Goal: Task Accomplishment & Management: Manage account settings

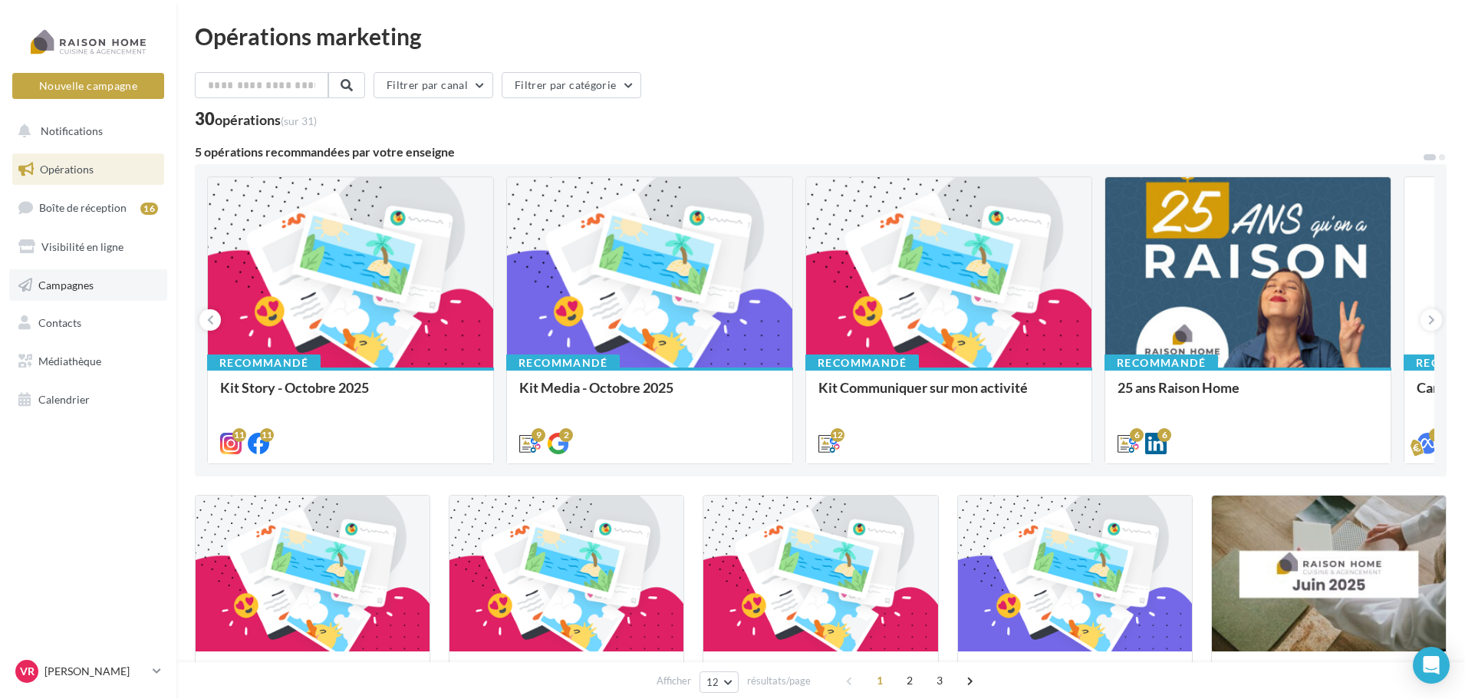
click at [81, 291] on link "Campagnes" at bounding box center [88, 285] width 158 height 32
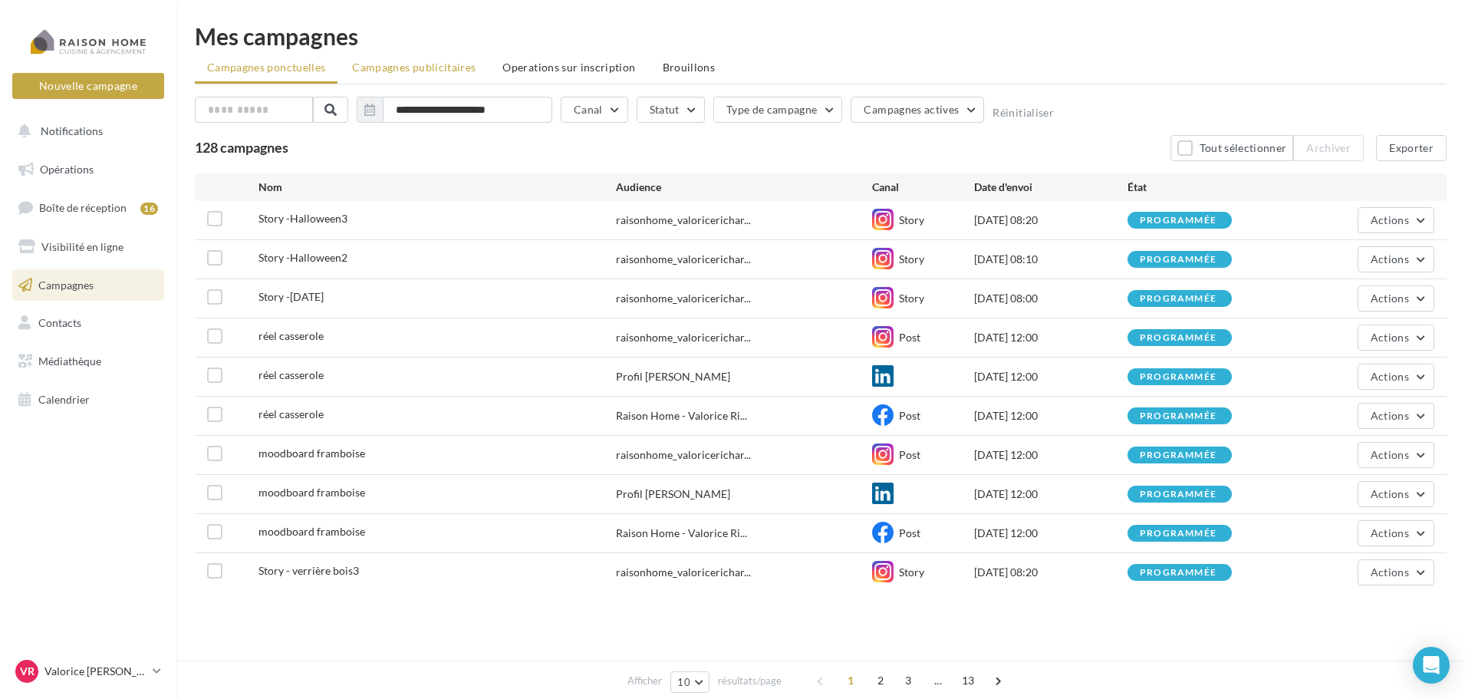
click at [415, 67] on span "Campagnes publicitaires" at bounding box center [413, 67] width 123 height 13
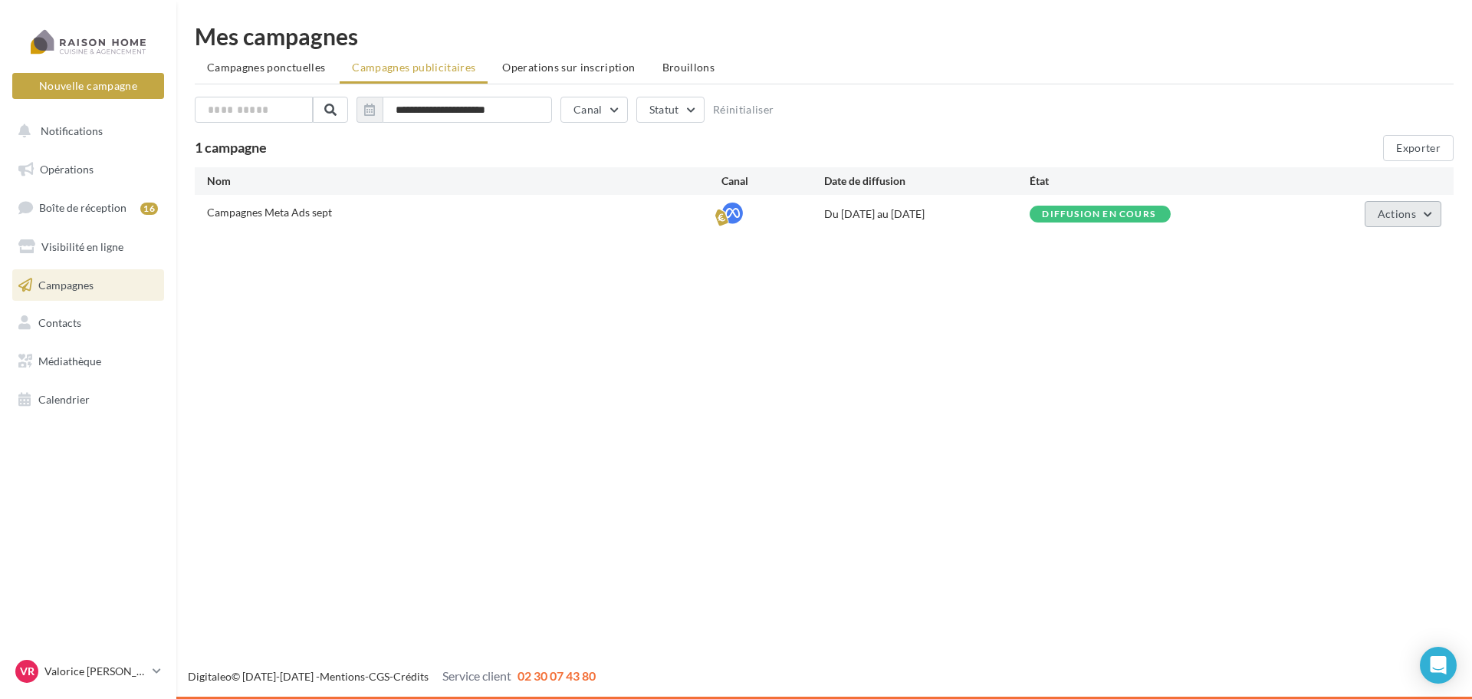
click at [1388, 213] on span "Actions" at bounding box center [1397, 213] width 38 height 13
click at [1360, 242] on button "Éditer" at bounding box center [1364, 250] width 153 height 40
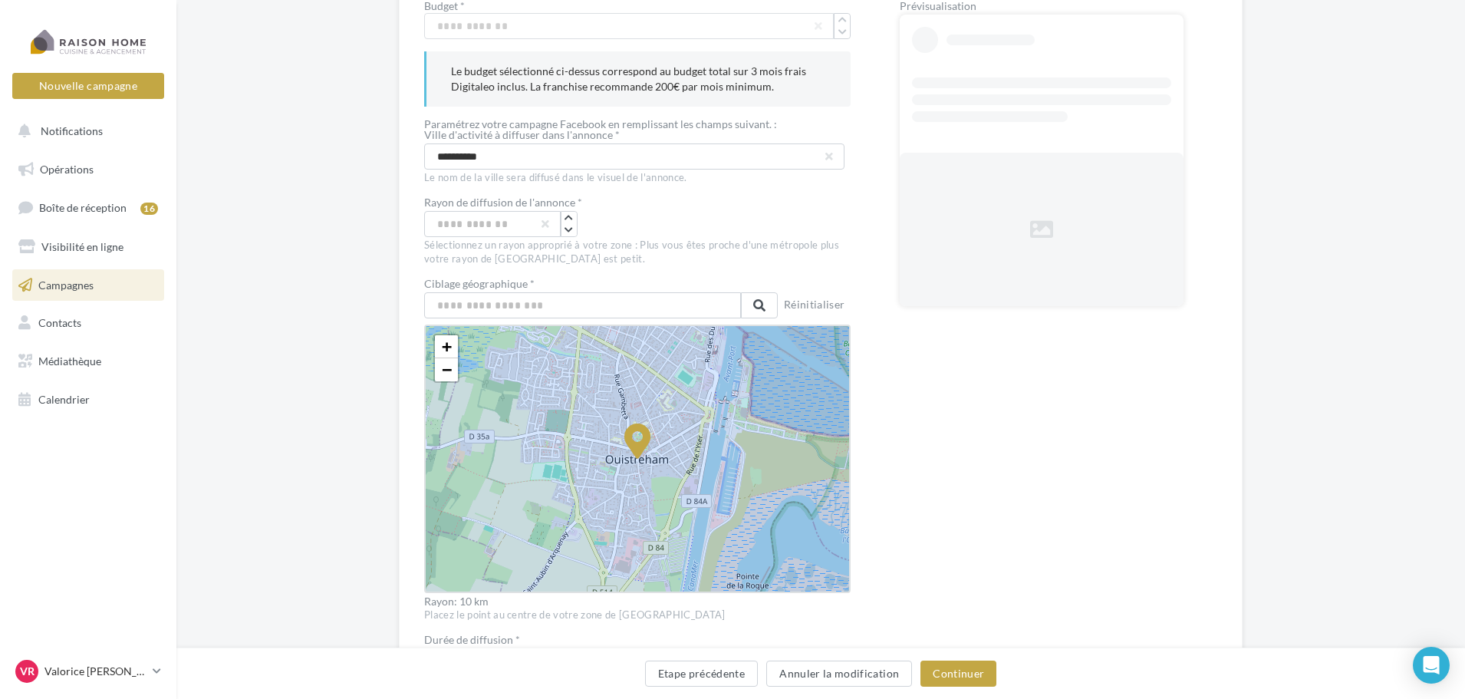
scroll to position [230, 0]
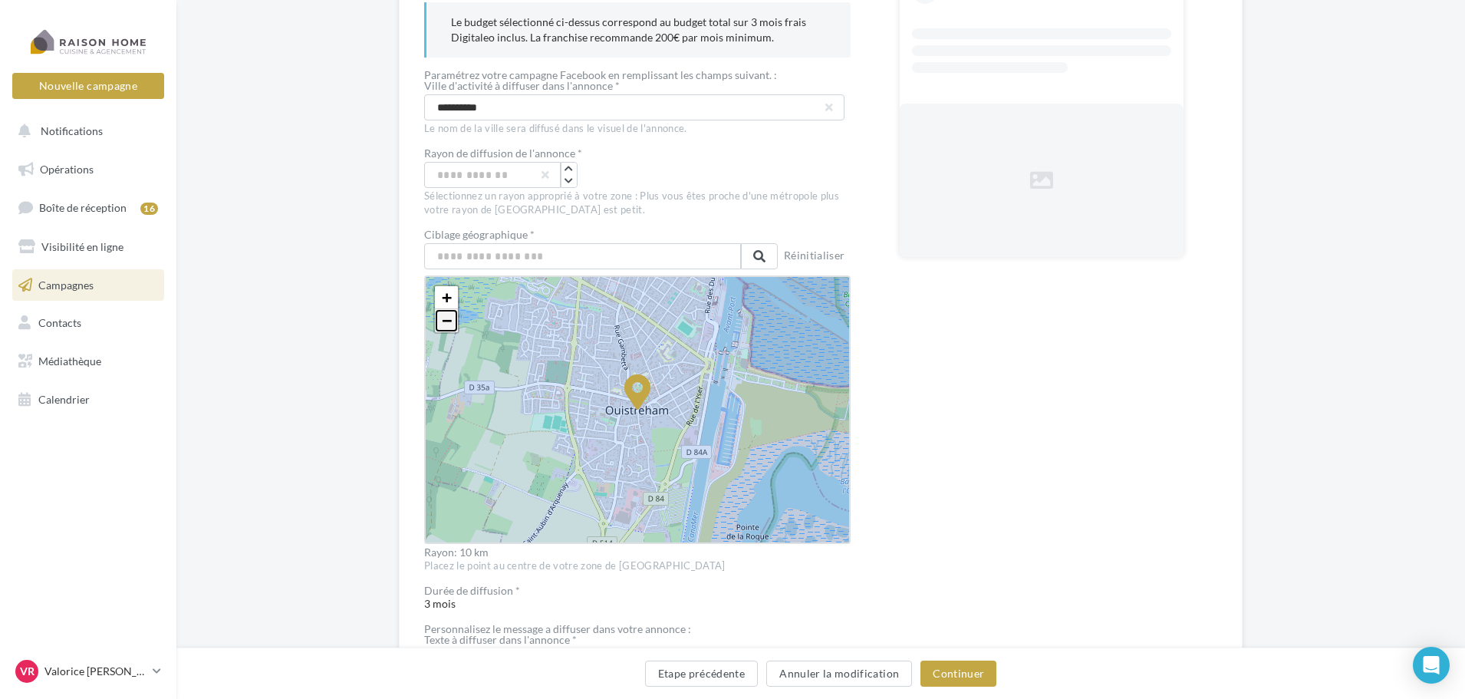
click at [446, 317] on span "−" at bounding box center [447, 320] width 10 height 19
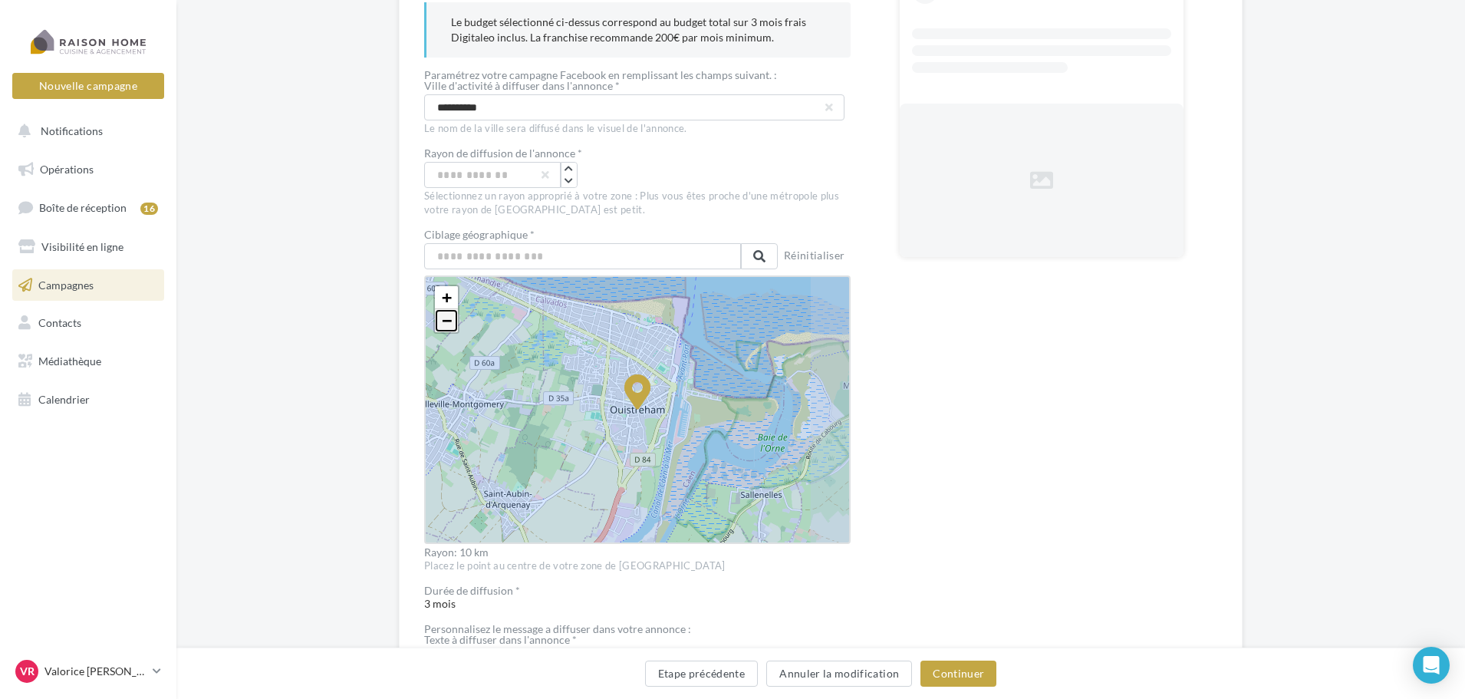
click at [446, 322] on span "−" at bounding box center [447, 320] width 10 height 19
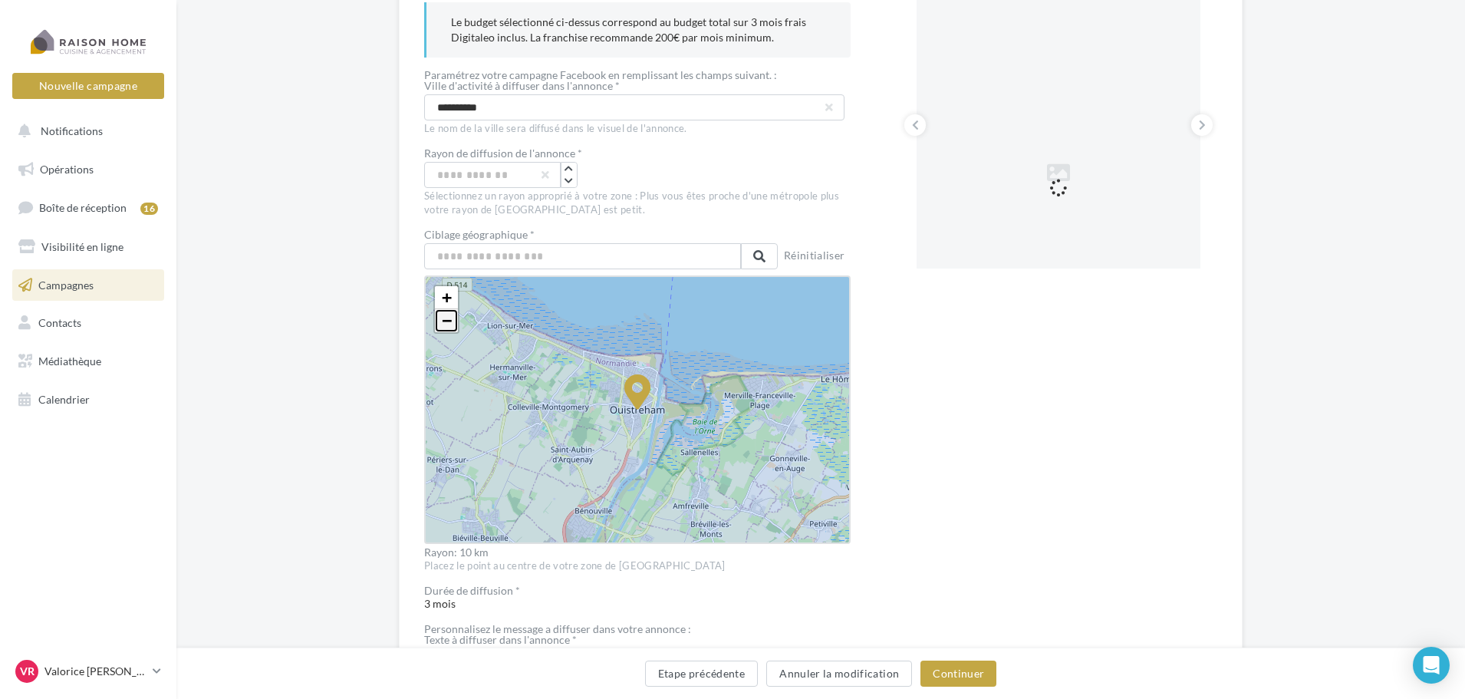
click at [446, 322] on span "−" at bounding box center [447, 320] width 10 height 19
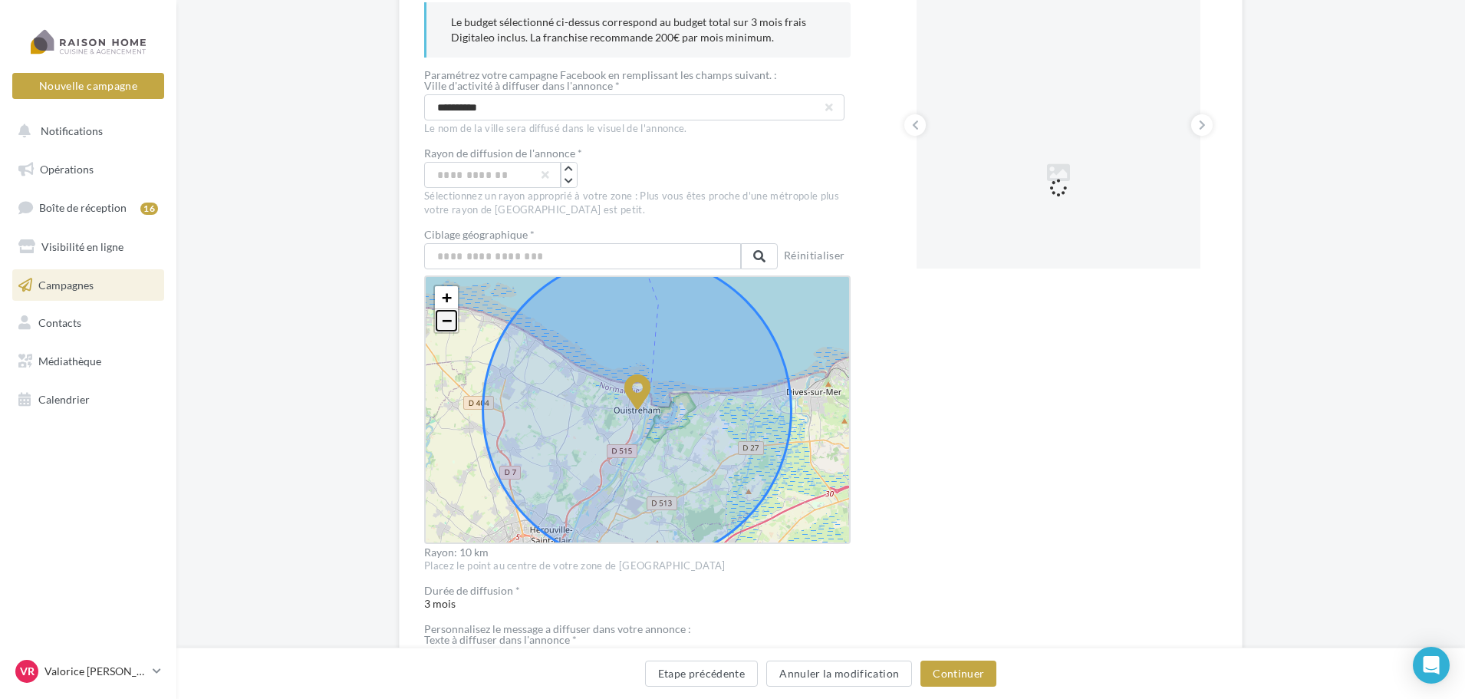
click at [446, 322] on span "−" at bounding box center [447, 320] width 10 height 19
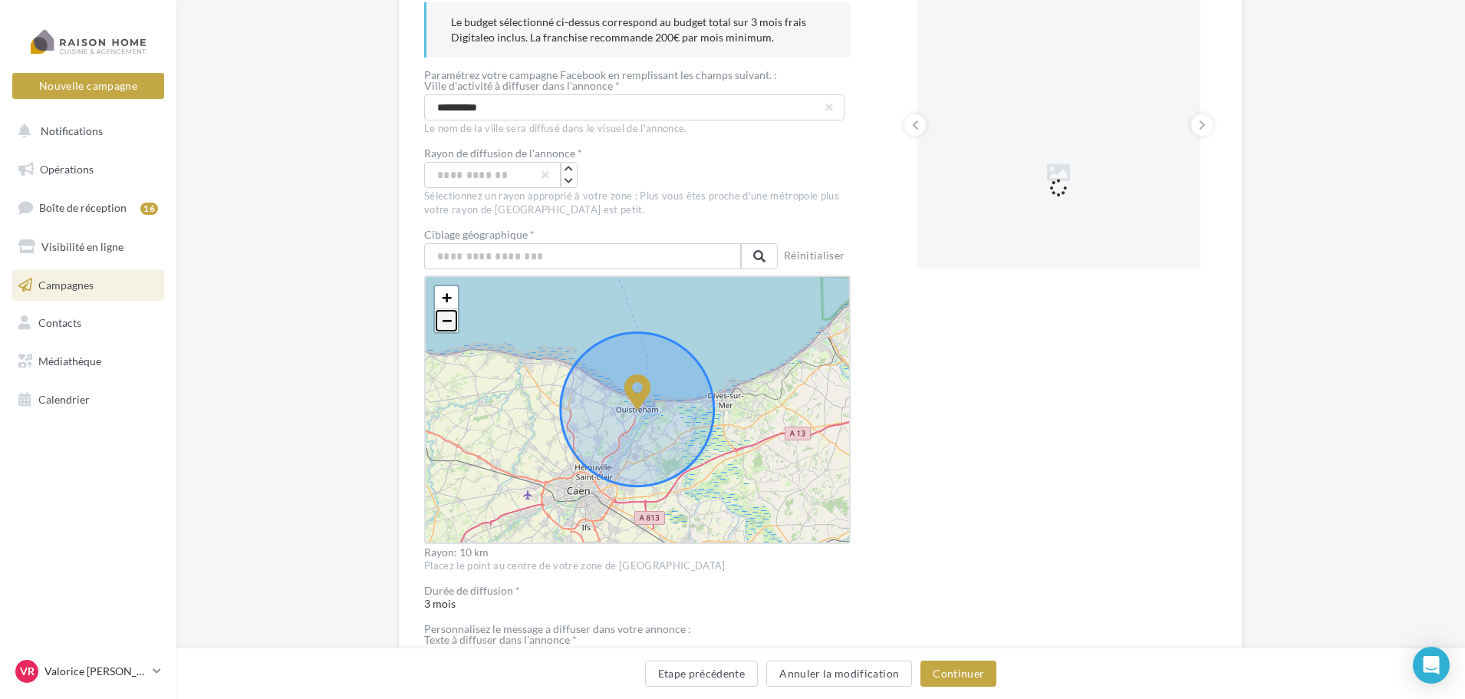
click at [447, 324] on span "−" at bounding box center [447, 320] width 10 height 19
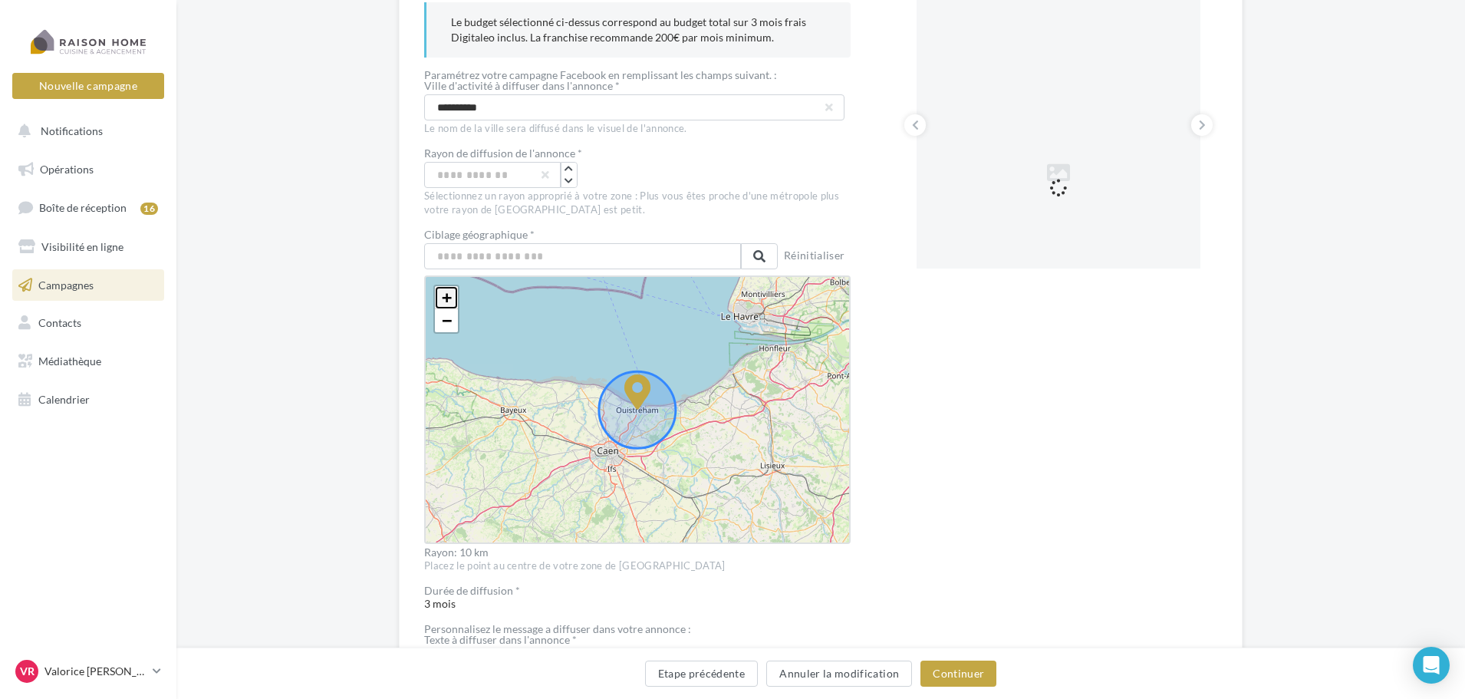
click at [444, 301] on span "+" at bounding box center [447, 297] width 10 height 19
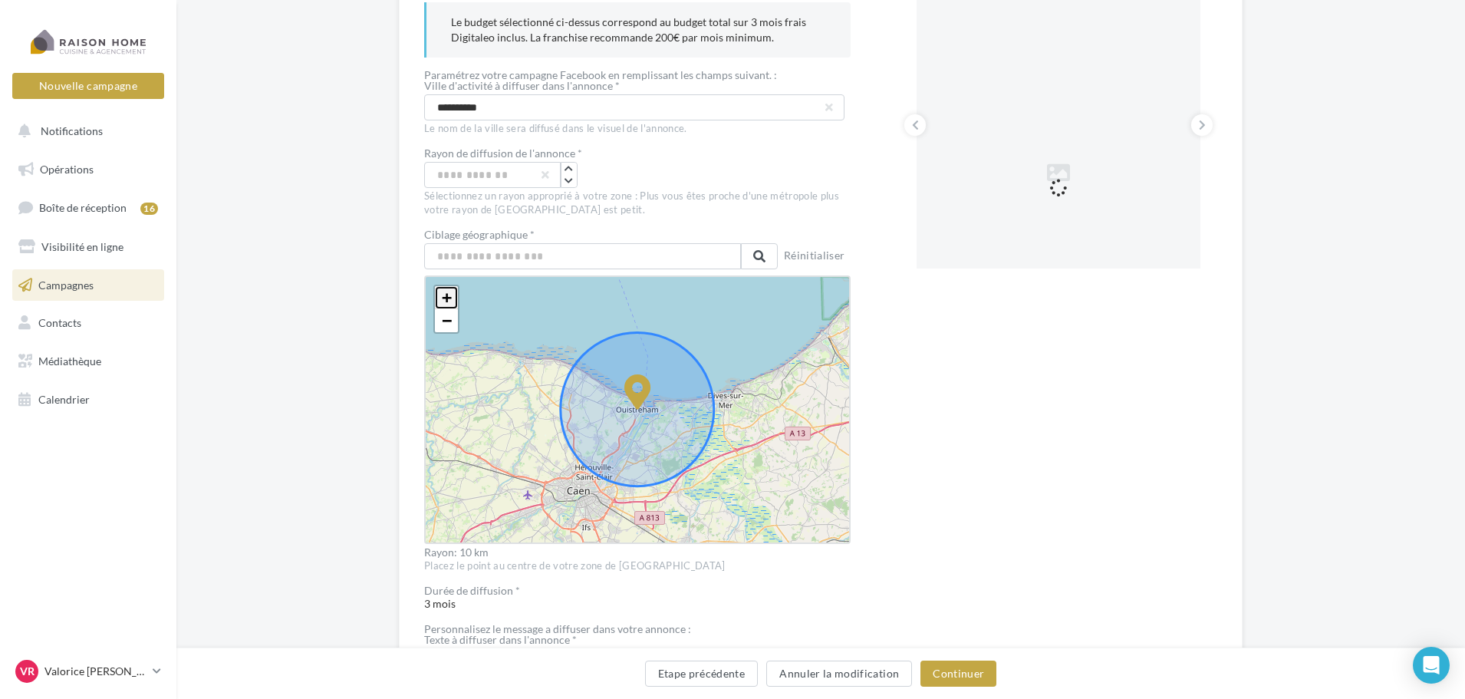
click at [444, 301] on span "+" at bounding box center [447, 297] width 10 height 19
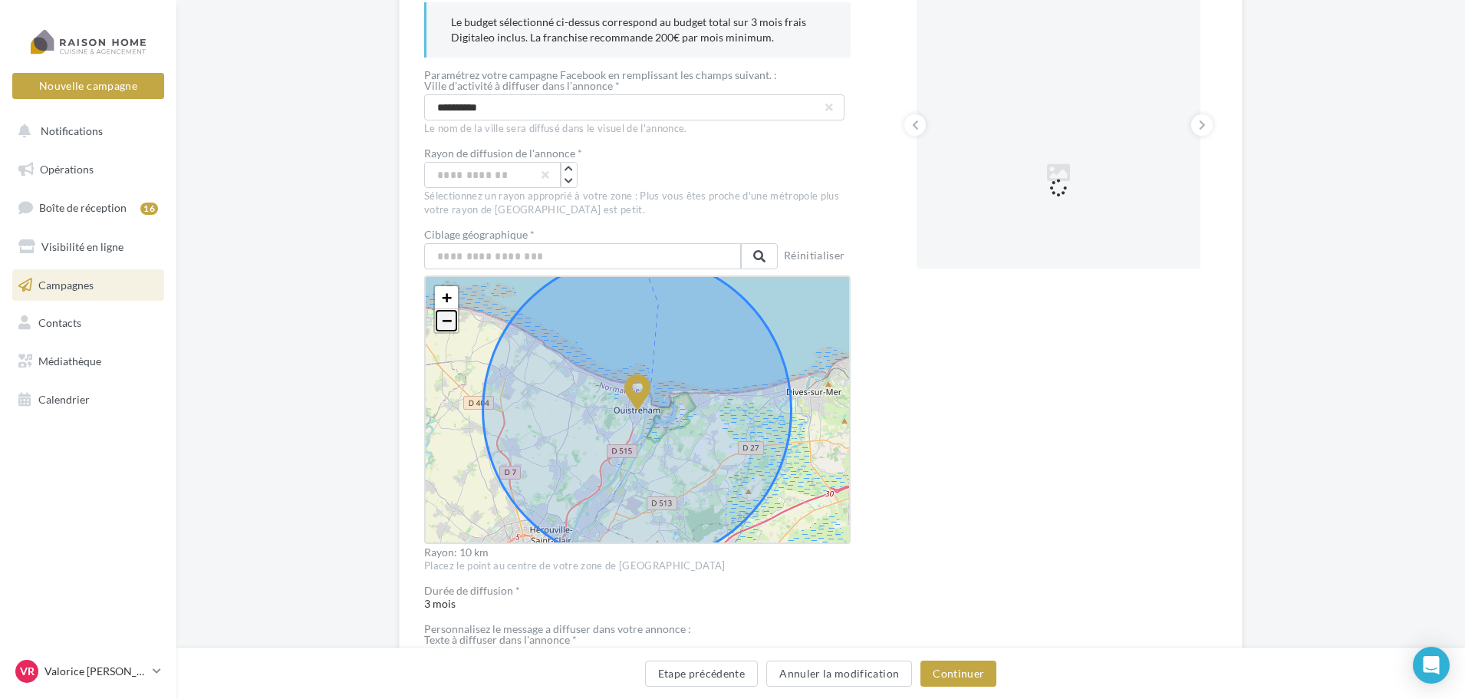
click at [446, 326] on span "−" at bounding box center [447, 320] width 10 height 19
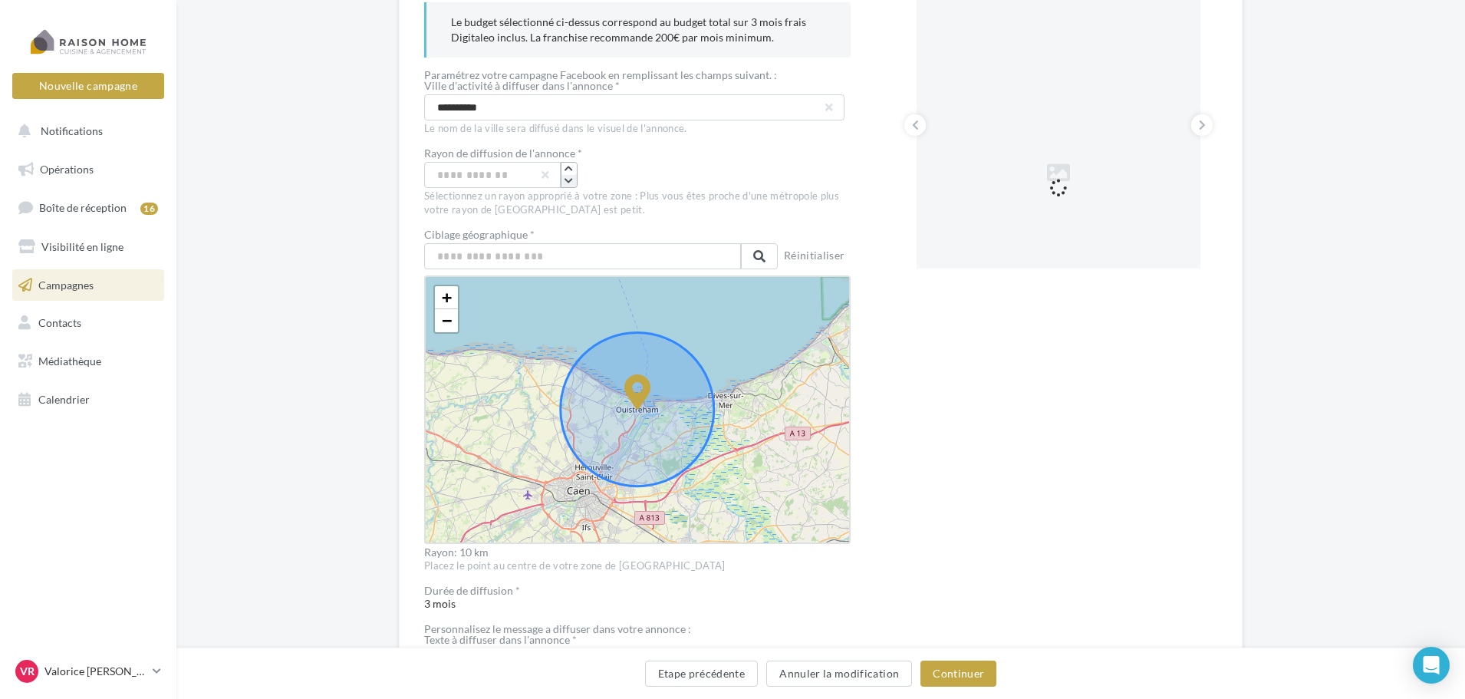
click at [572, 183] on icon "button" at bounding box center [568, 180] width 8 height 9
click at [967, 668] on button "Continuer" at bounding box center [958, 673] width 76 height 26
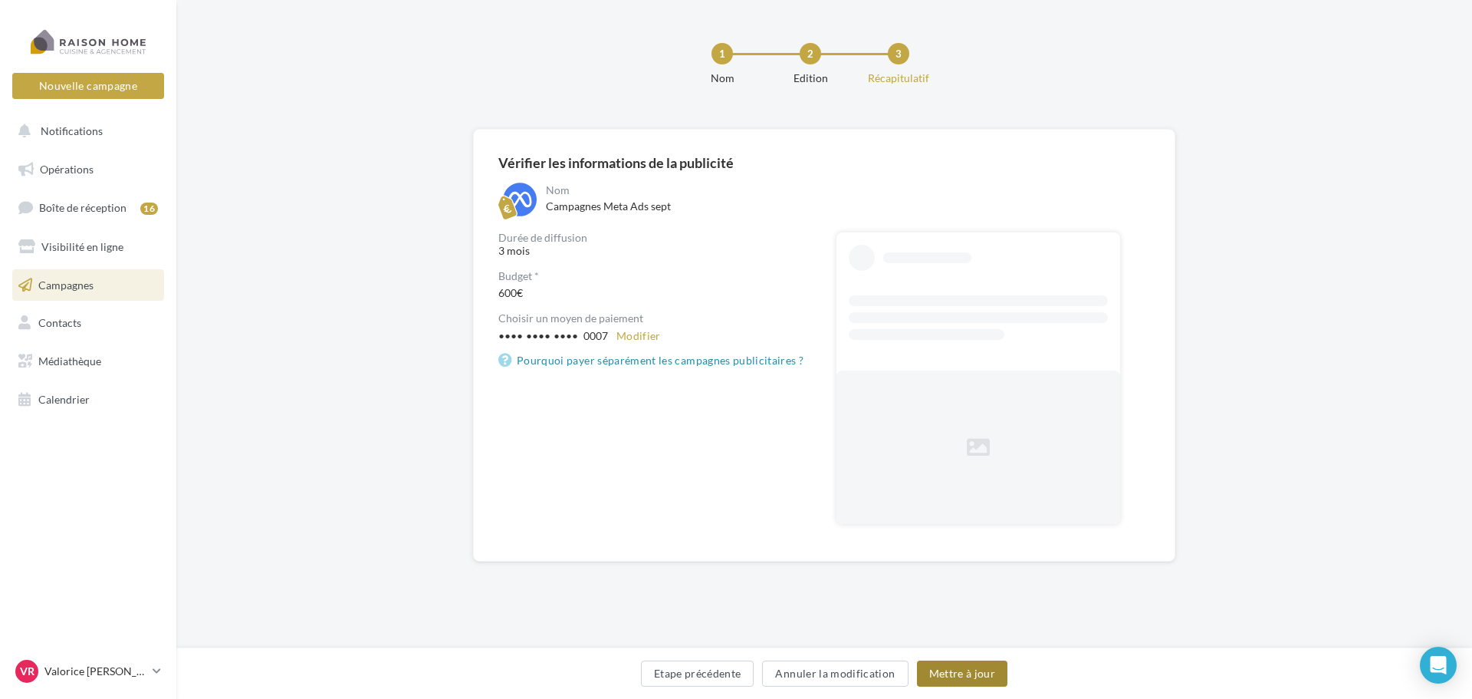
click at [990, 666] on button "Mettre à jour" at bounding box center [962, 673] width 91 height 26
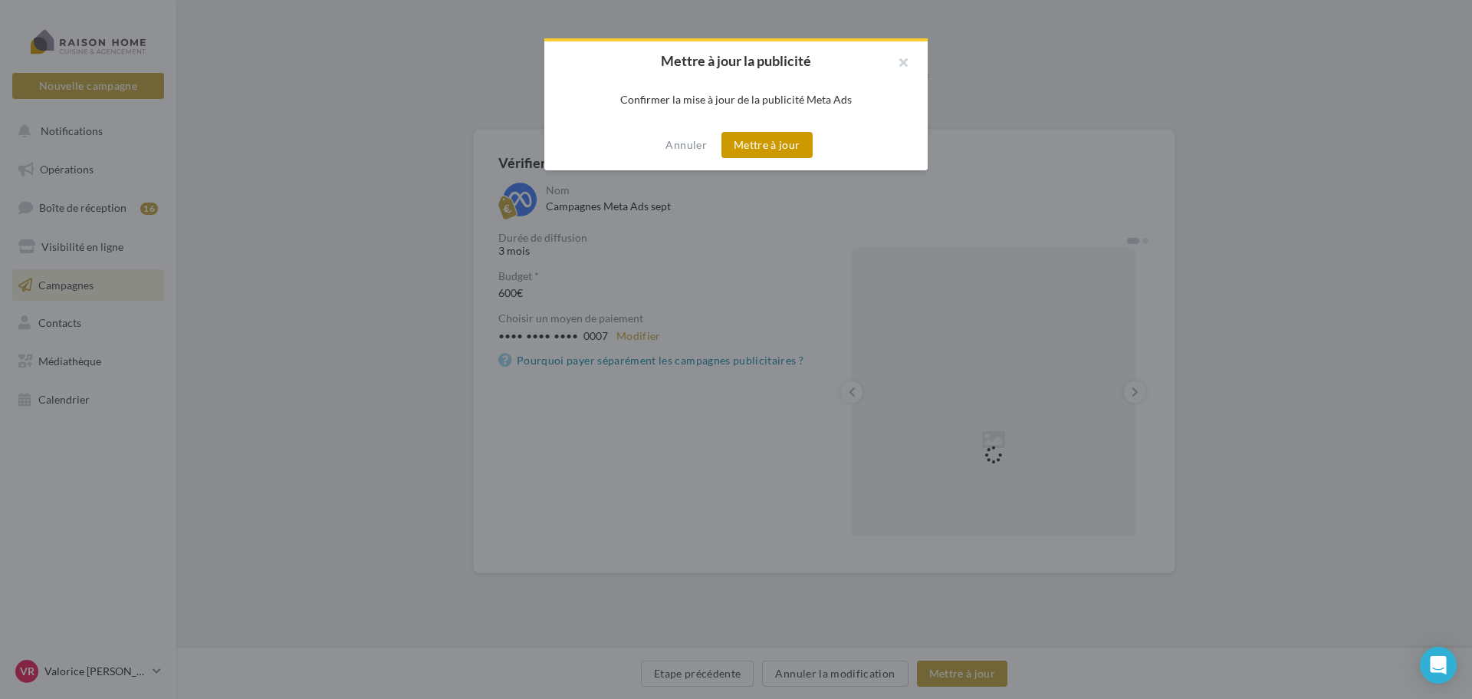
click at [755, 150] on button "Mettre à jour" at bounding box center [767, 145] width 91 height 26
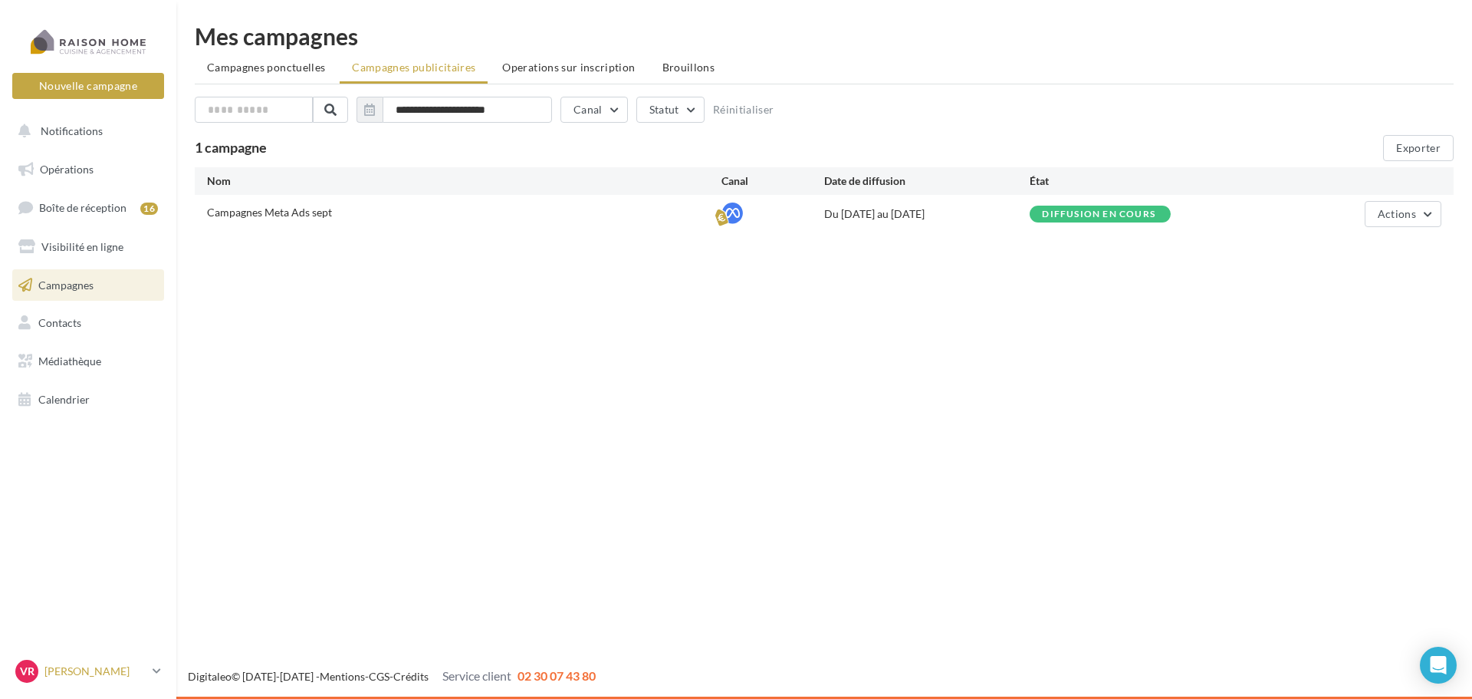
click at [90, 663] on div "VR Valorice RICHARD valorice.richard@raisonhome.com" at bounding box center [80, 670] width 131 height 23
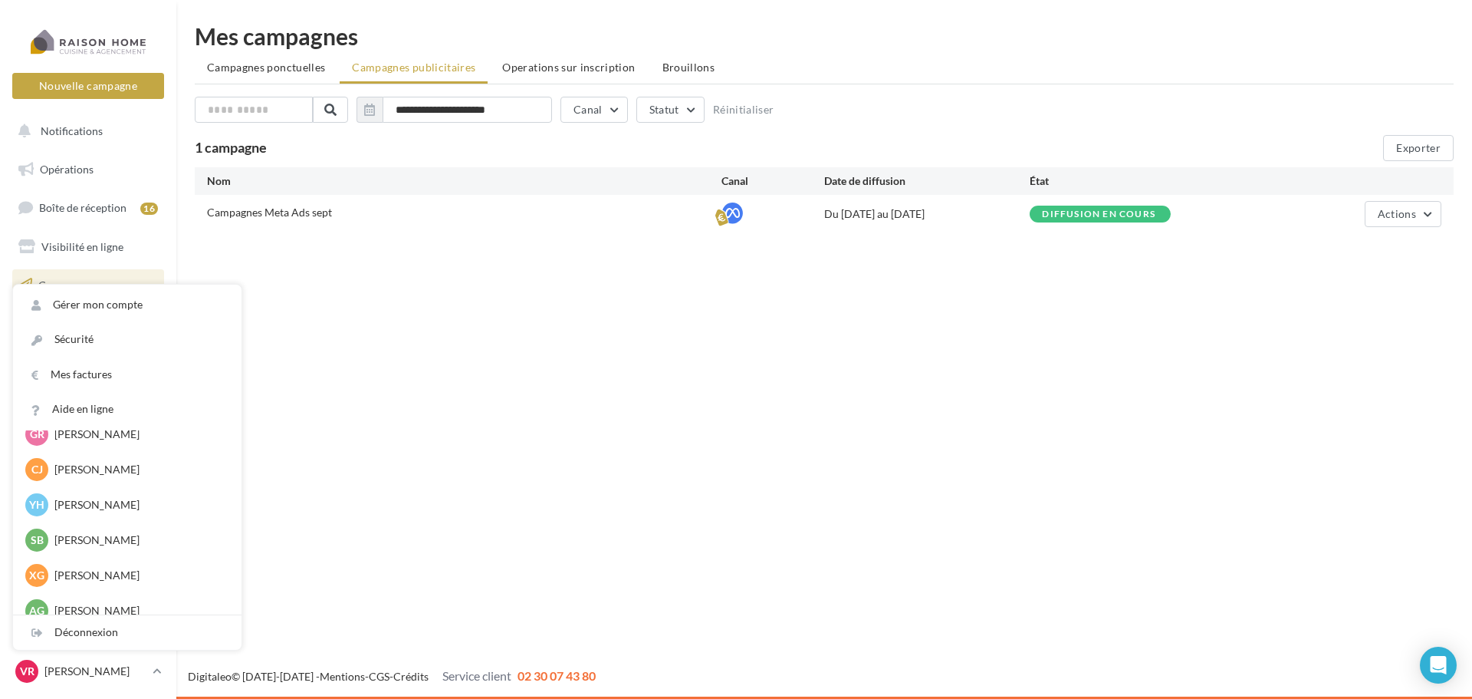
scroll to position [613, 0]
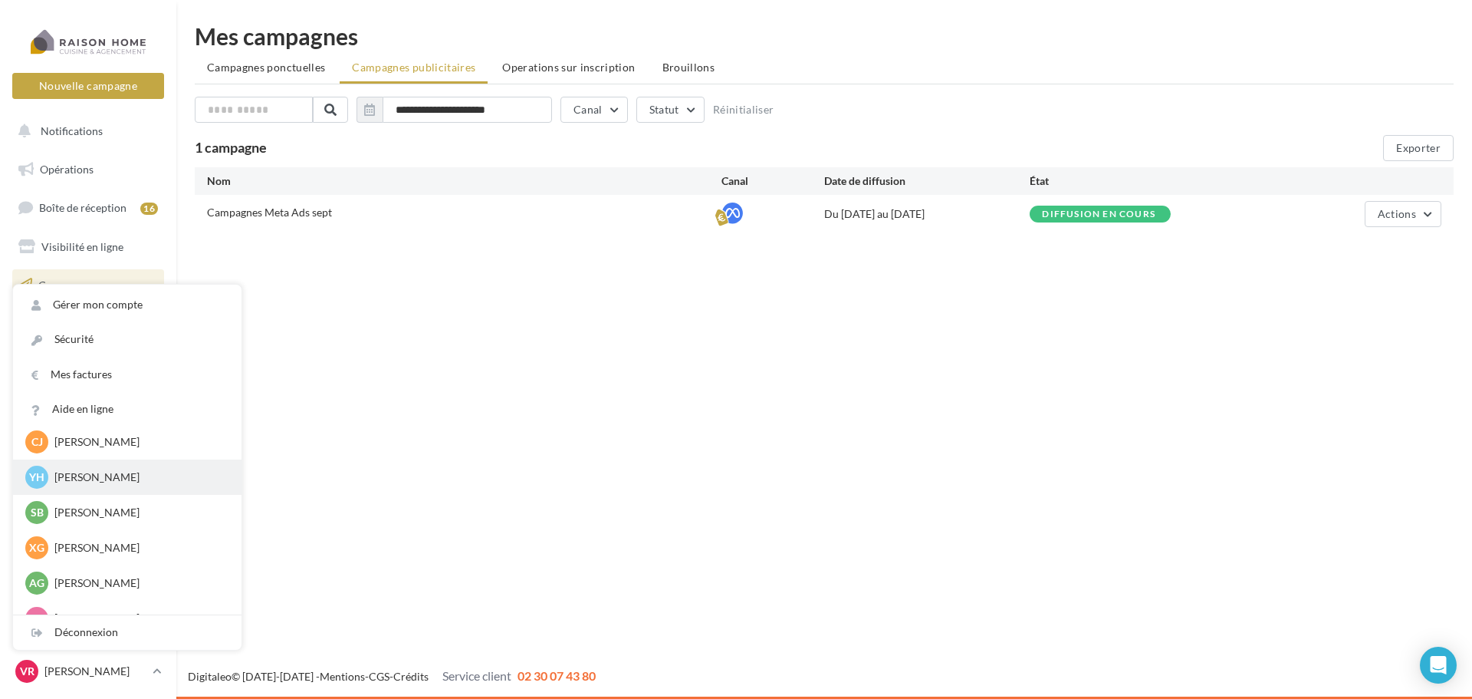
click at [121, 475] on p "Yvonnick HUET" at bounding box center [138, 476] width 169 height 15
